Goal: Information Seeking & Learning: Learn about a topic

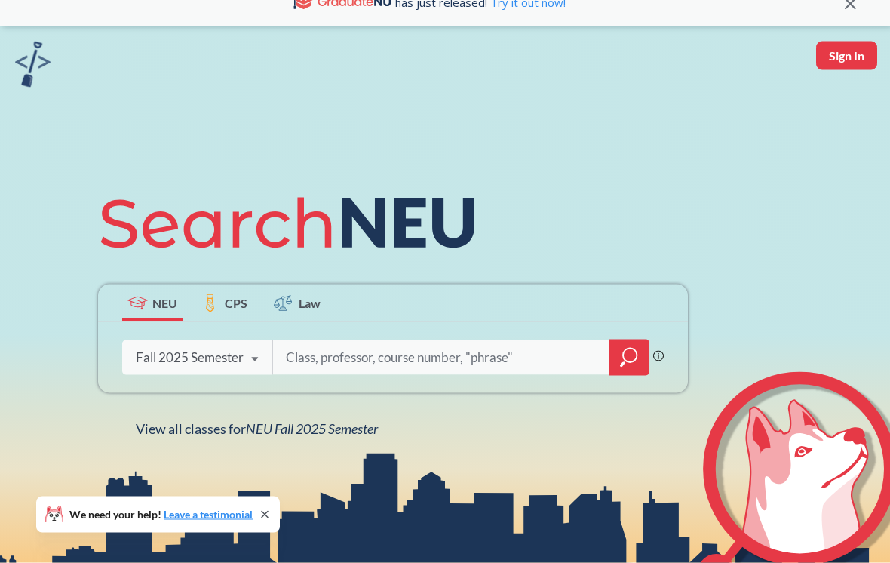
scroll to position [23, 0]
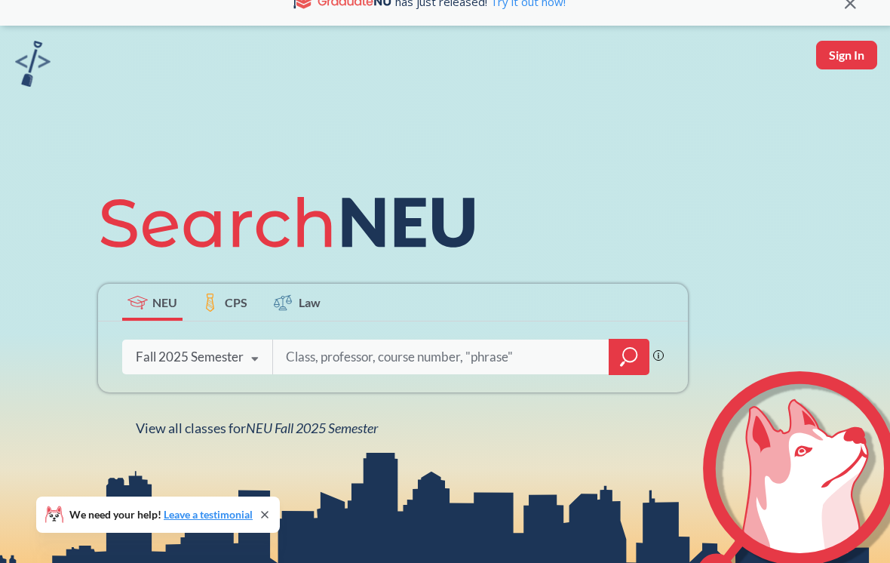
click at [142, 424] on span "View all classes for NEU Fall 2025 Semester" at bounding box center [257, 427] width 242 height 17
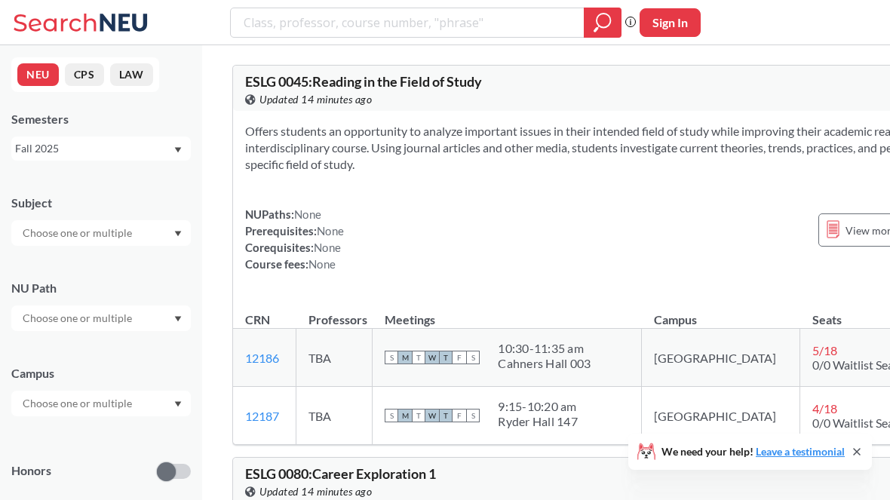
click at [61, 232] on input "text" at bounding box center [78, 233] width 127 height 18
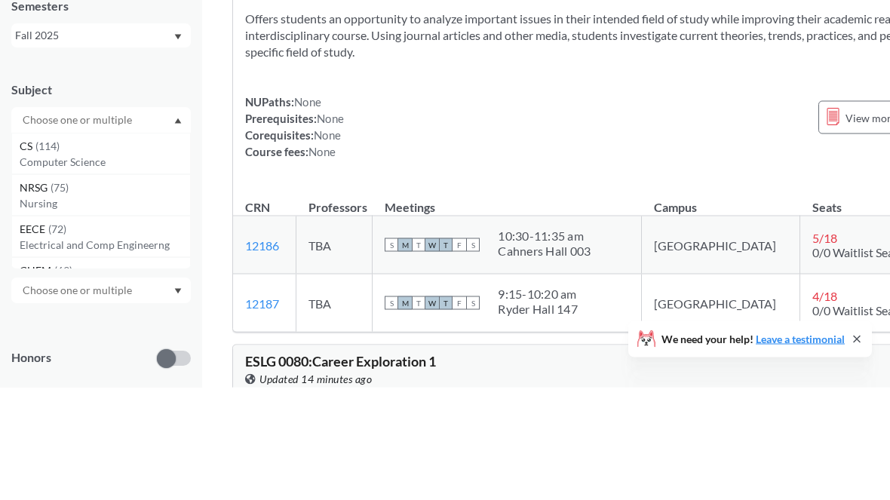
scroll to position [113, 0]
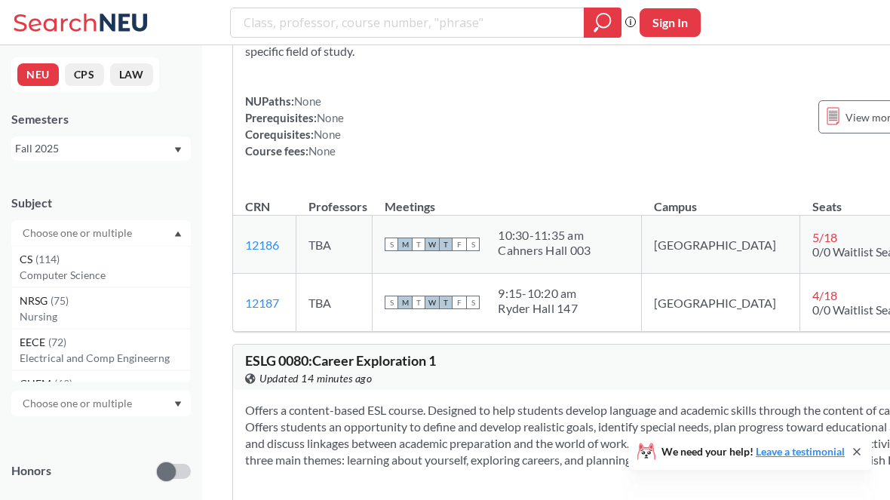
click at [48, 160] on div "Fall 2025" at bounding box center [100, 149] width 179 height 24
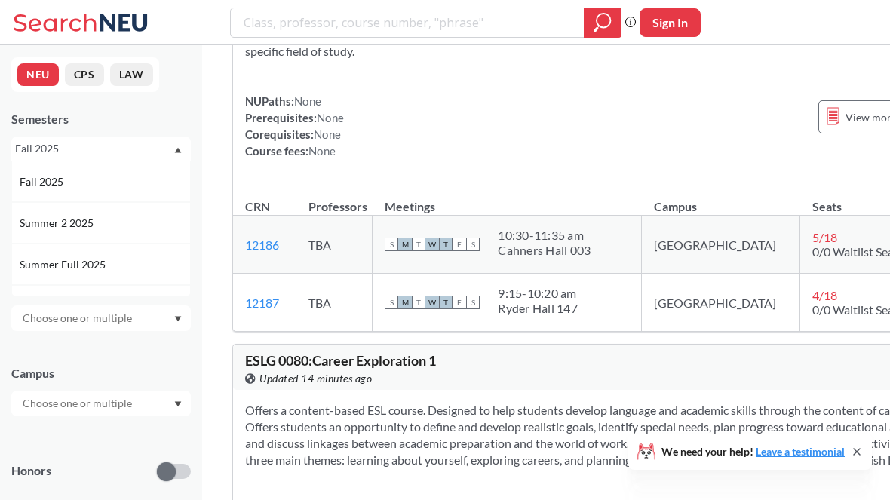
click at [39, 317] on input "text" at bounding box center [78, 318] width 127 height 18
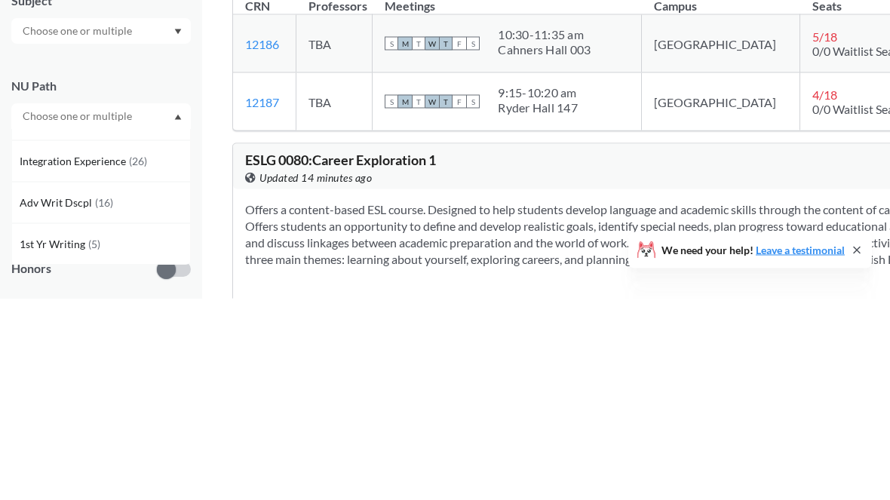
scroll to position [314, 0]
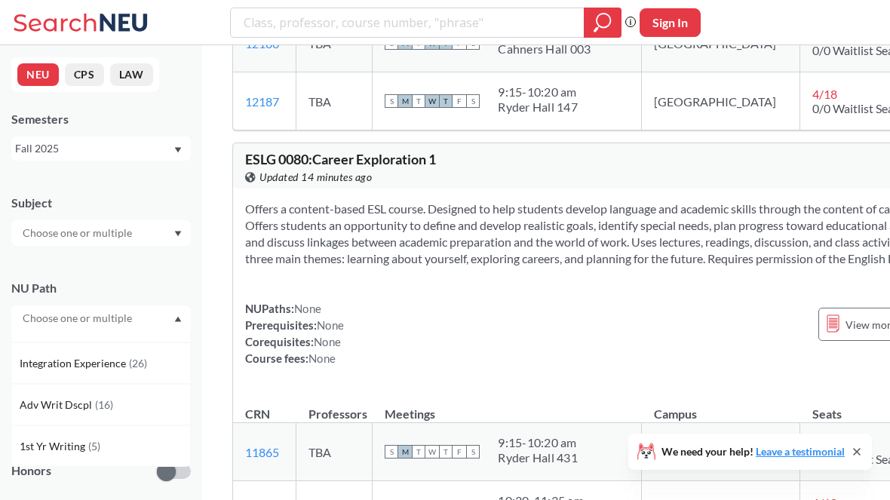
click at [44, 235] on input "text" at bounding box center [78, 233] width 127 height 18
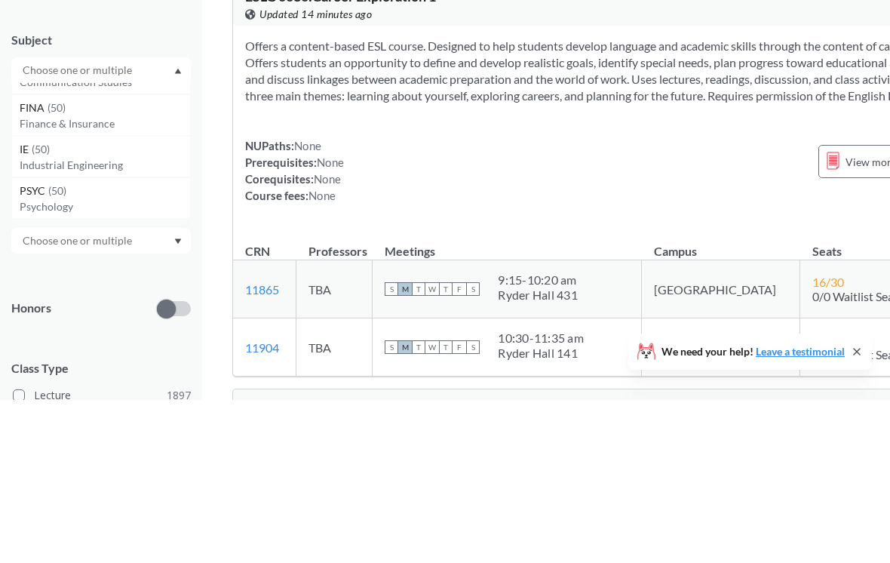
scroll to position [484, 0]
click at [25, 348] on span "PSYC" at bounding box center [34, 356] width 29 height 17
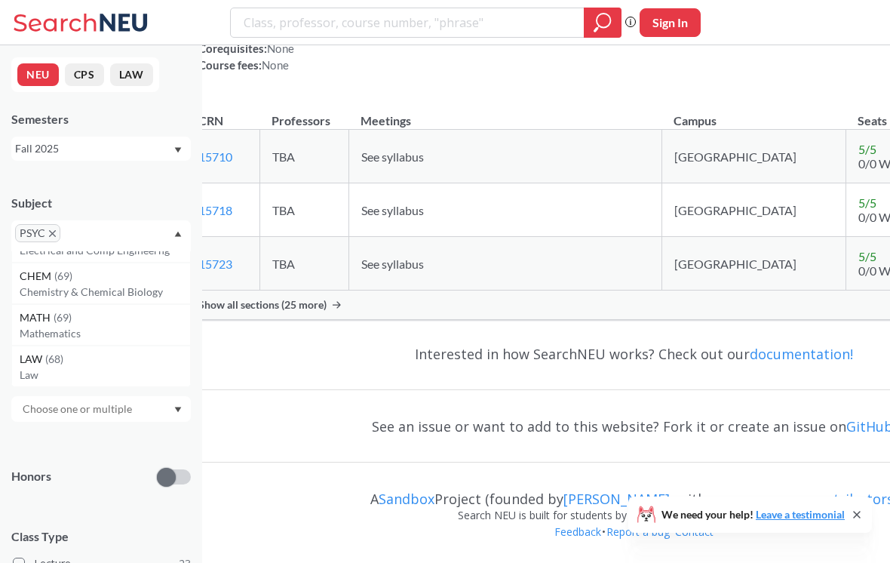
scroll to position [118, 0]
click at [56, 229] on span "PSYC" at bounding box center [37, 233] width 45 height 18
click at [52, 236] on icon "X to remove pill" at bounding box center [52, 233] width 7 height 7
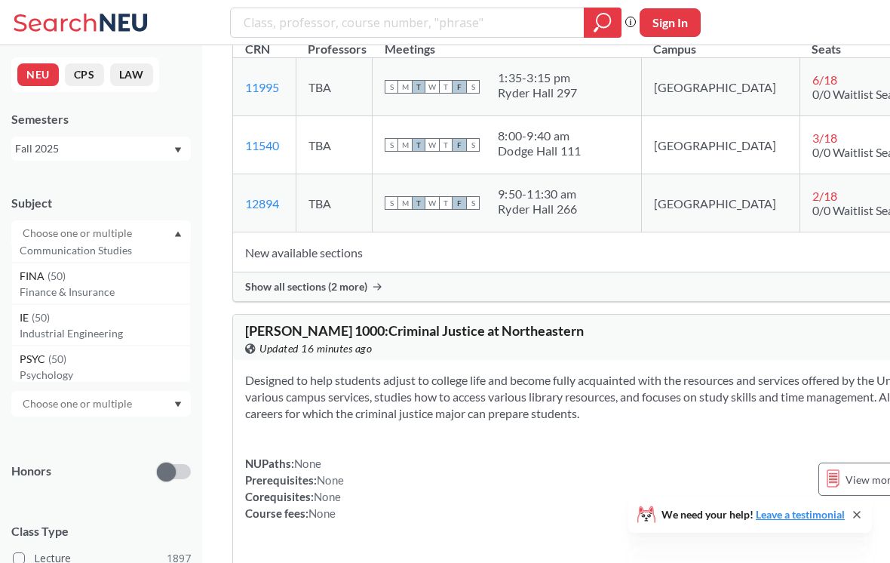
scroll to position [487, 0]
click at [41, 284] on p "Finance & Insurance" at bounding box center [105, 285] width 170 height 15
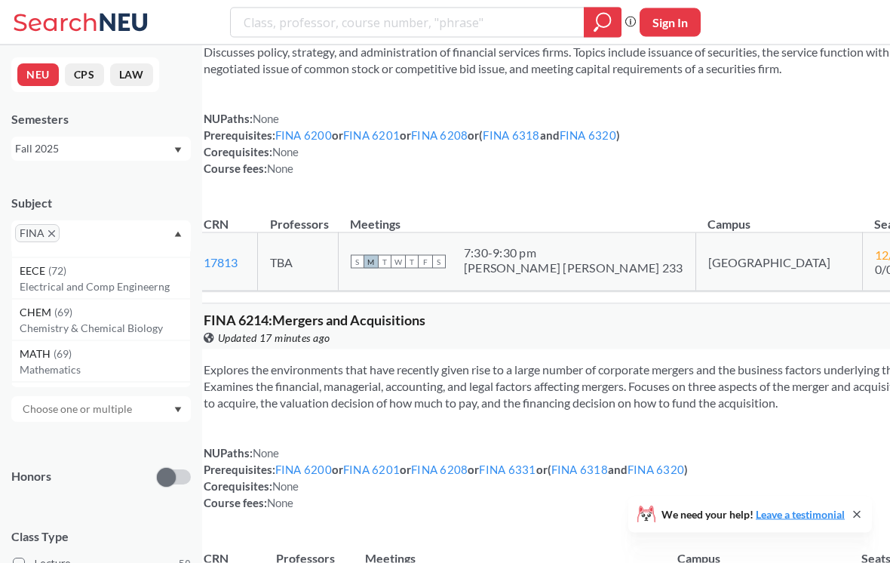
scroll to position [98, 0]
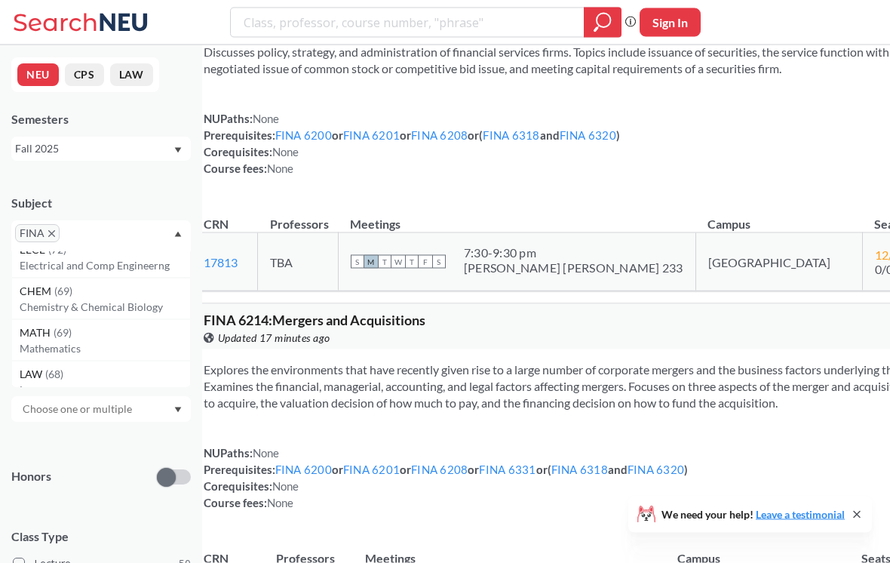
click at [52, 236] on icon "X to remove pill" at bounding box center [51, 233] width 7 height 7
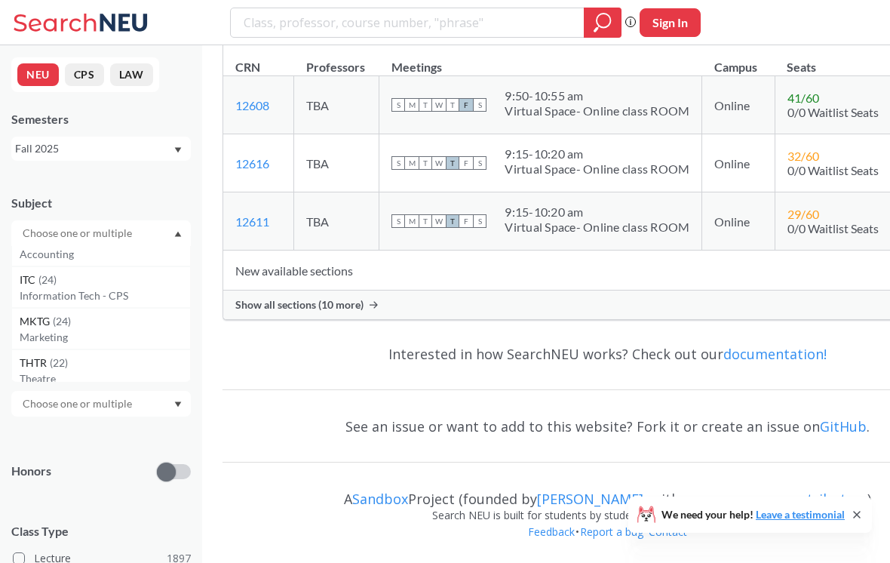
scroll to position [1558, 0]
click at [41, 327] on span "MKTG" at bounding box center [36, 319] width 33 height 17
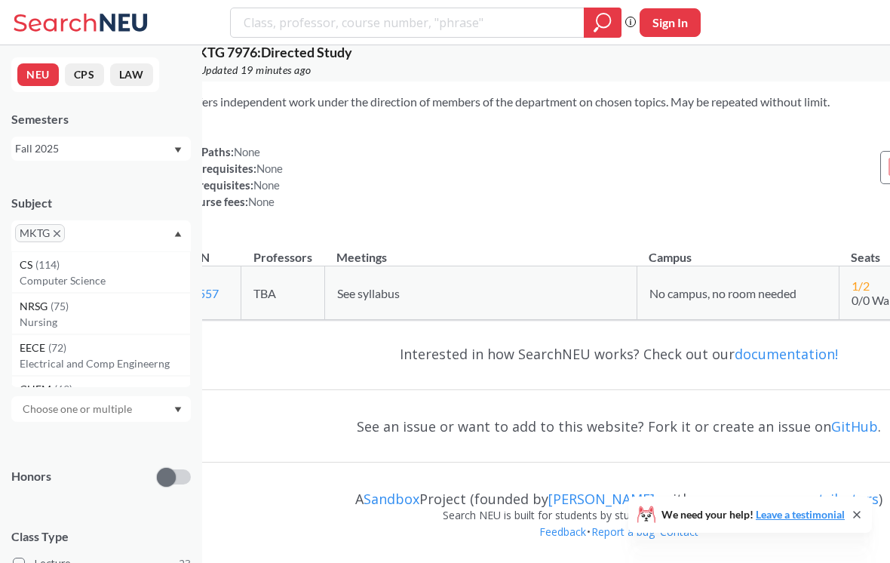
scroll to position [10783, 29]
click at [54, 230] on icon "X to remove pill" at bounding box center [57, 233] width 7 height 7
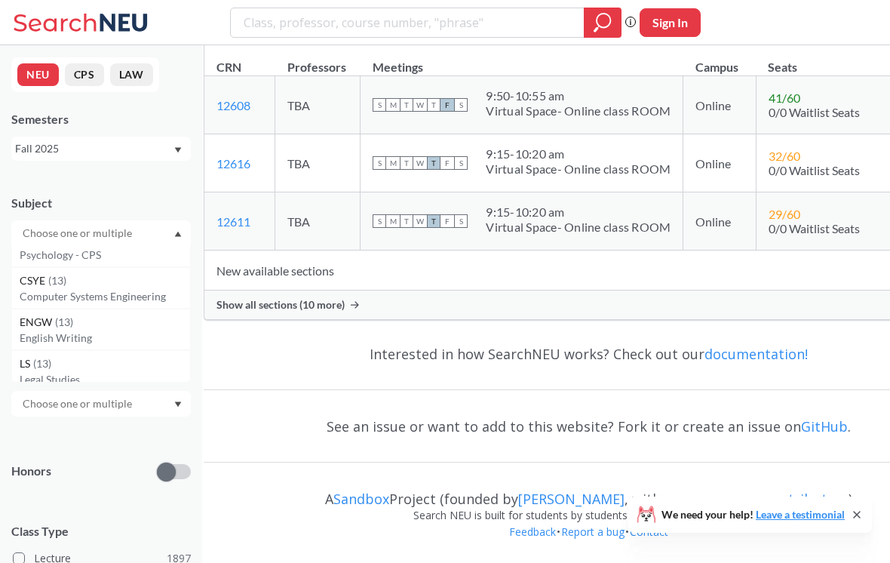
scroll to position [2518, 0]
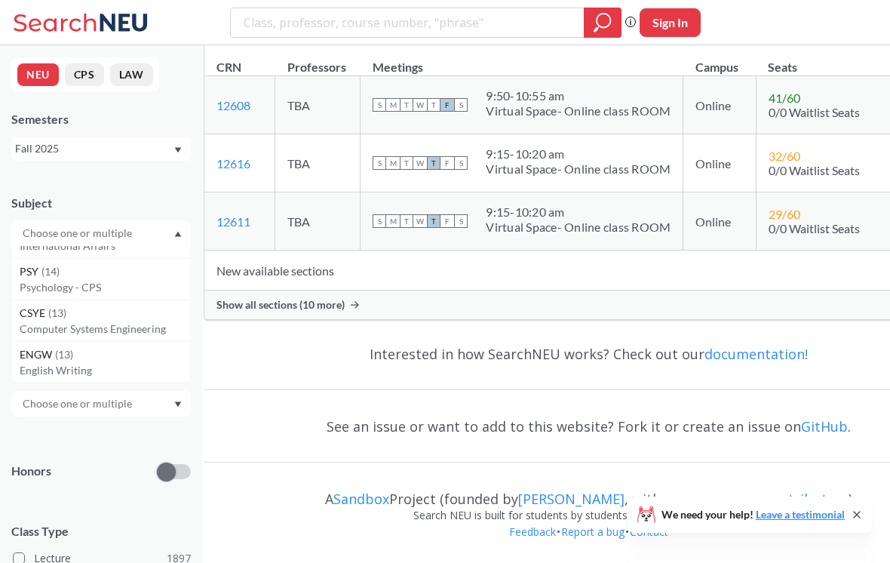
click at [23, 294] on p "Psychology - CPS" at bounding box center [105, 287] width 170 height 15
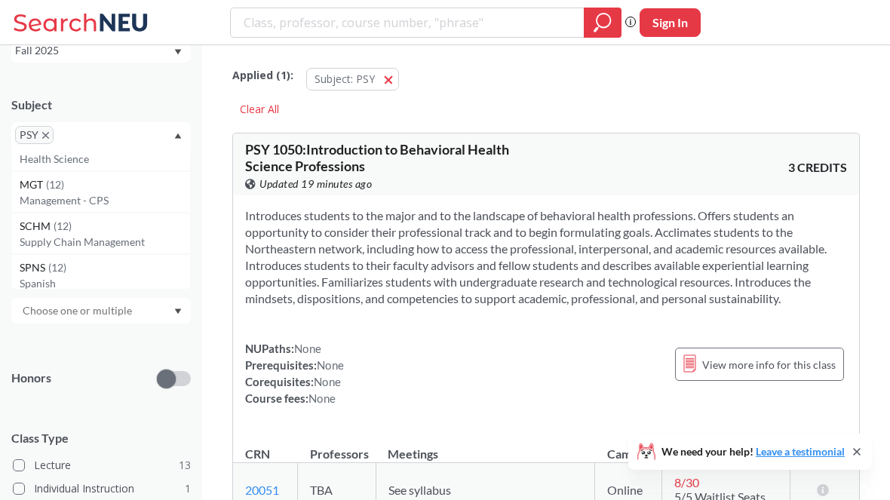
scroll to position [2736, 0]
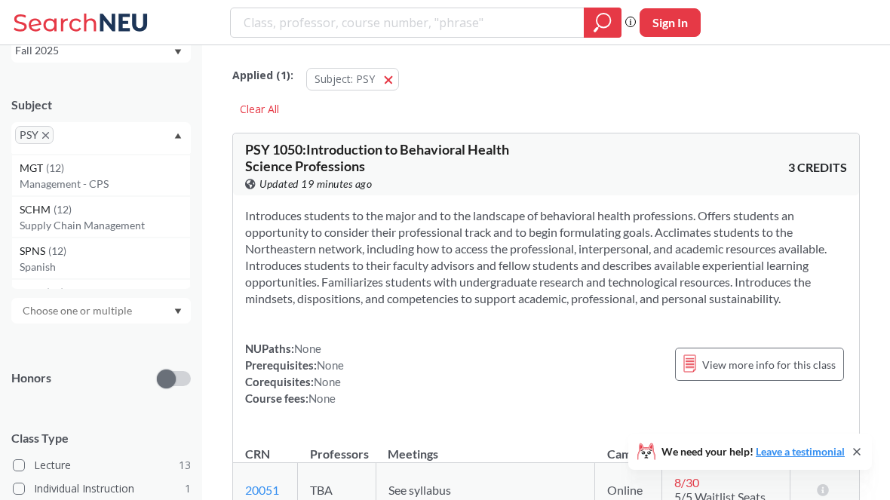
click at [30, 183] on p "Management - CPS" at bounding box center [105, 183] width 170 height 15
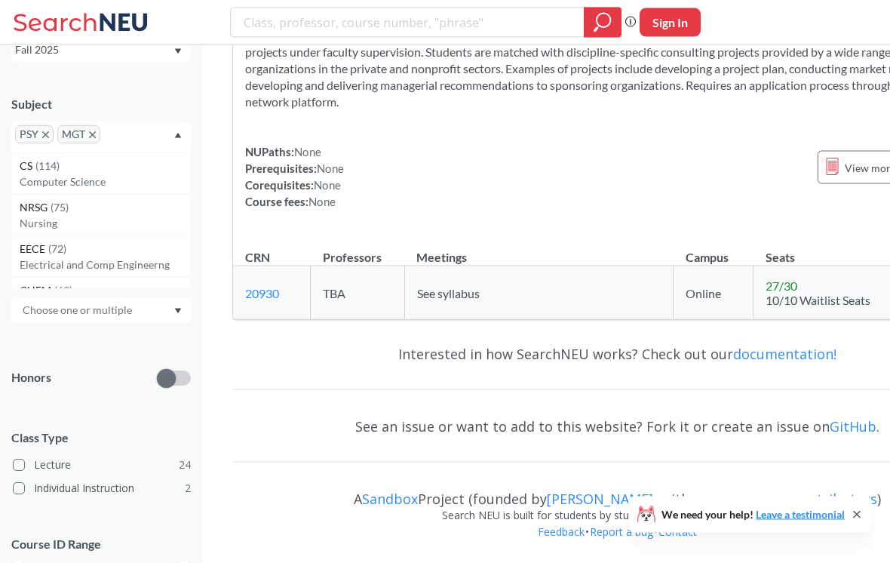
scroll to position [10332, 0]
